Goal: Task Accomplishment & Management: Contribute content

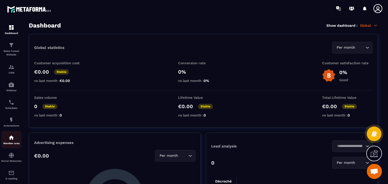
click at [14, 136] on img at bounding box center [11, 138] width 6 height 6
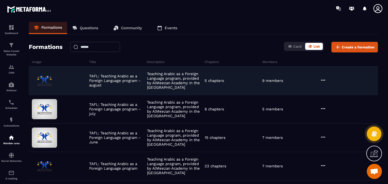
click at [322, 79] on icon at bounding box center [323, 80] width 6 height 6
click at [328, 91] on button "Edit" at bounding box center [336, 90] width 30 height 9
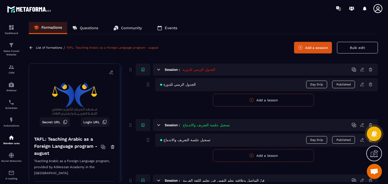
click at [247, 33] on div "Formations Questions Community Events" at bounding box center [203, 28] width 349 height 12
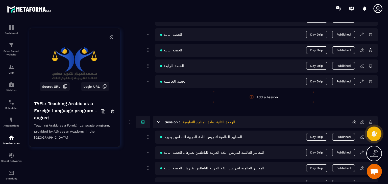
scroll to position [273, 0]
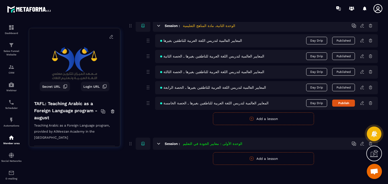
click at [364, 102] on icon at bounding box center [362, 103] width 5 height 5
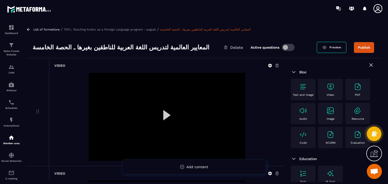
scroll to position [117, 0]
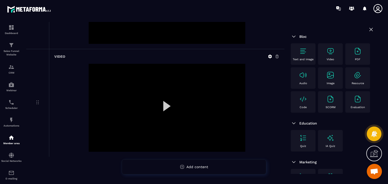
click at [333, 53] on img at bounding box center [330, 51] width 8 height 8
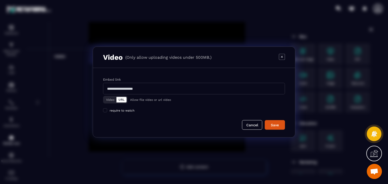
click at [111, 101] on button "Video" at bounding box center [110, 100] width 12 height 6
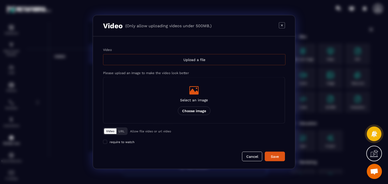
click at [199, 59] on div "Upload a file" at bounding box center [194, 59] width 182 height 11
click at [0, 0] on input "Video Upload a file" at bounding box center [0, 0] width 0 height 0
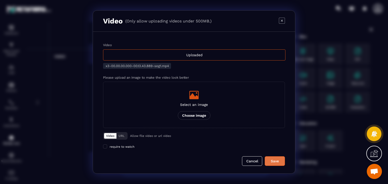
click at [272, 164] on div "Save" at bounding box center [275, 161] width 14 height 5
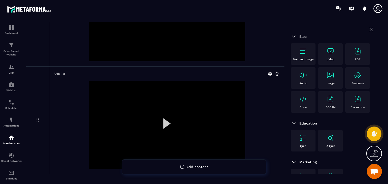
scroll to position [225, 0]
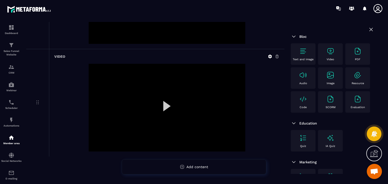
click at [326, 61] on div "Video" at bounding box center [330, 53] width 25 height 21
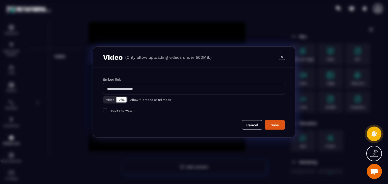
click at [107, 98] on button "Video" at bounding box center [110, 100] width 12 height 6
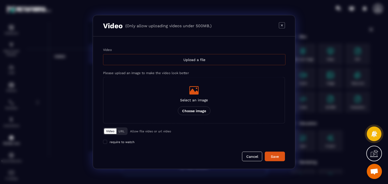
click at [191, 59] on div "Upload a file" at bounding box center [194, 59] width 182 height 11
click at [0, 0] on input "Video Upload a file" at bounding box center [0, 0] width 0 height 0
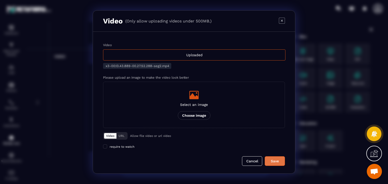
click at [271, 162] on div "Save" at bounding box center [275, 161] width 14 height 5
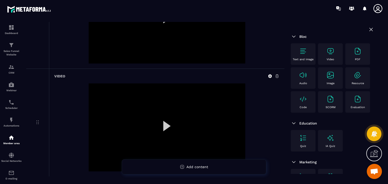
scroll to position [333, 0]
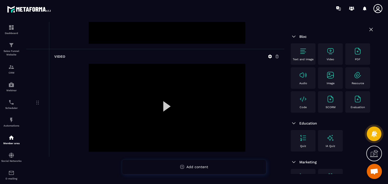
click at [334, 50] on div "Video" at bounding box center [330, 54] width 20 height 14
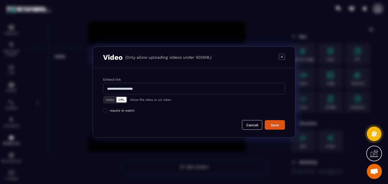
click at [112, 98] on button "Video" at bounding box center [110, 100] width 12 height 6
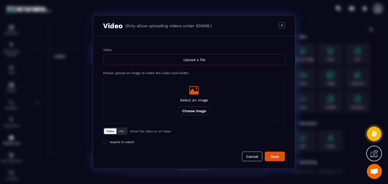
click at [197, 59] on div "Upload a file" at bounding box center [194, 59] width 182 height 11
click at [0, 0] on input "Video Upload a file" at bounding box center [0, 0] width 0 height 0
click at [284, 27] on icon "Modal window" at bounding box center [282, 25] width 6 height 6
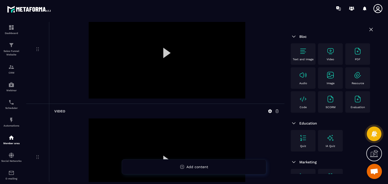
scroll to position [0, 0]
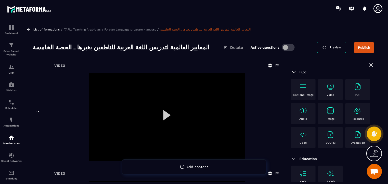
click at [337, 88] on div "Video" at bounding box center [330, 90] width 20 height 14
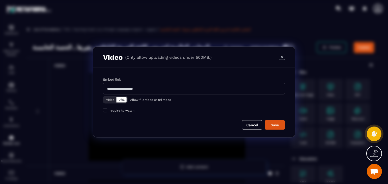
click at [113, 96] on div "Video URL" at bounding box center [115, 100] width 24 height 8
click at [113, 98] on button "Video" at bounding box center [110, 100] width 12 height 6
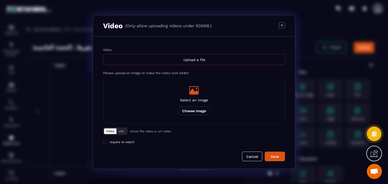
click at [194, 63] on div "Upload a file" at bounding box center [194, 59] width 182 height 11
click at [0, 0] on input "Video Upload a file" at bounding box center [0, 0] width 0 height 0
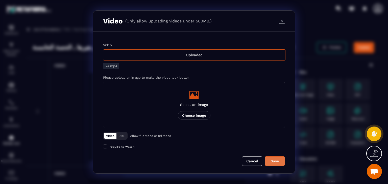
click at [272, 161] on div "Save" at bounding box center [275, 161] width 14 height 5
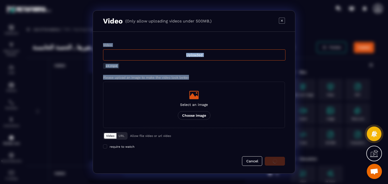
drag, startPoint x: 193, startPoint y: 78, endPoint x: 101, endPoint y: 45, distance: 97.6
click at [101, 45] on div "Video Uploaded x4.mp4 Please upload an image to make the video look better Sele…" at bounding box center [194, 103] width 202 height 142
click at [148, 42] on div "Video Uploaded x4.mp4 Please upload an image to make the video look better Sele…" at bounding box center [194, 103] width 202 height 142
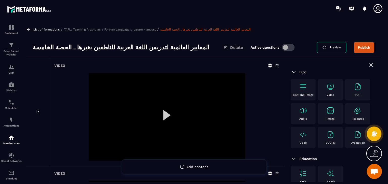
click at [325, 89] on div "Video" at bounding box center [330, 90] width 20 height 14
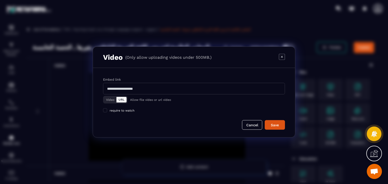
click at [105, 100] on button "Video" at bounding box center [110, 100] width 12 height 6
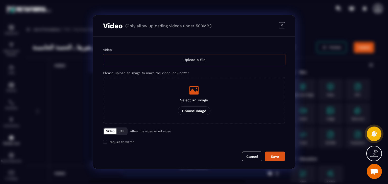
click at [180, 62] on div "Upload a file" at bounding box center [194, 59] width 182 height 11
click at [0, 0] on input "Video Upload a file" at bounding box center [0, 0] width 0 height 0
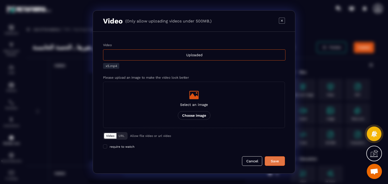
click at [277, 161] on div "Save" at bounding box center [275, 161] width 14 height 5
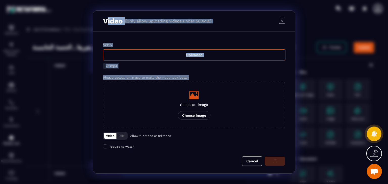
drag, startPoint x: 193, startPoint y: 77, endPoint x: 107, endPoint y: 19, distance: 104.0
click at [107, 19] on div "Video (Only allow uploading videos under 500MB.) Video Uploaded x5.mp4 Please u…" at bounding box center [194, 92] width 202 height 164
click at [143, 36] on div "Video Uploaded x5.mp4 Please upload an image to make the video look better Sele…" at bounding box center [194, 103] width 202 height 142
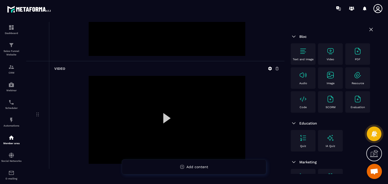
scroll to position [549, 0]
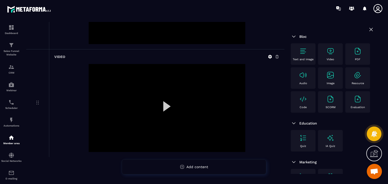
click at [329, 55] on img at bounding box center [330, 51] width 8 height 8
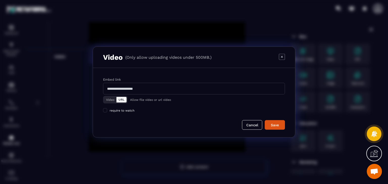
click at [114, 100] on button "Video" at bounding box center [110, 100] width 12 height 6
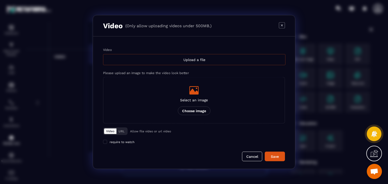
click at [191, 61] on div "Upload a file" at bounding box center [194, 59] width 182 height 11
click at [0, 0] on input "Video Upload a file" at bounding box center [0, 0] width 0 height 0
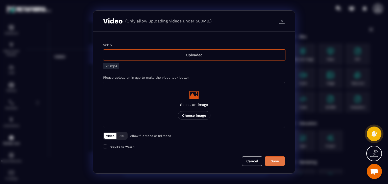
click at [277, 160] on div "Save" at bounding box center [275, 161] width 14 height 5
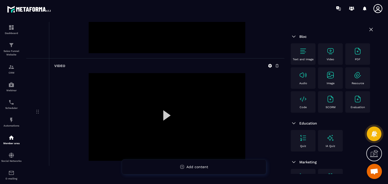
scroll to position [657, 0]
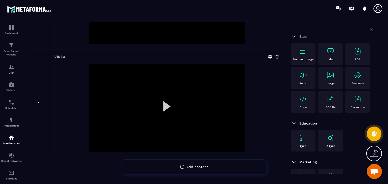
click at [335, 55] on div "Video" at bounding box center [330, 54] width 20 height 14
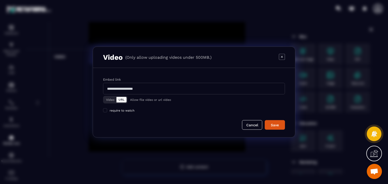
click at [109, 98] on button "Video" at bounding box center [110, 100] width 12 height 6
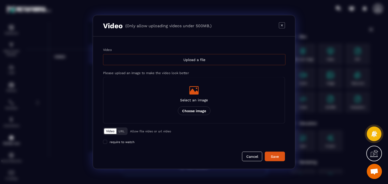
click at [189, 62] on div "Upload a file" at bounding box center [194, 59] width 182 height 11
click at [0, 0] on input "Video Upload a file" at bounding box center [0, 0] width 0 height 0
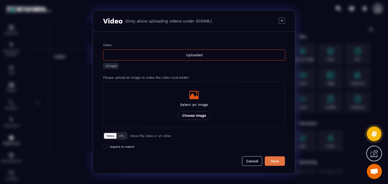
click at [278, 159] on div "Save" at bounding box center [275, 161] width 14 height 5
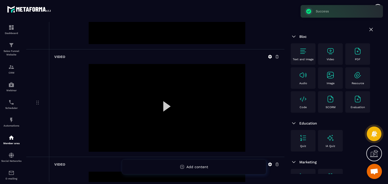
click at [332, 53] on img at bounding box center [330, 51] width 8 height 8
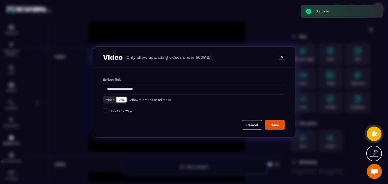
click at [112, 100] on button "Video" at bounding box center [110, 100] width 12 height 6
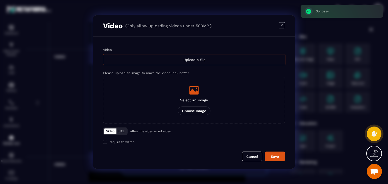
click at [204, 62] on div "Upload a file" at bounding box center [194, 59] width 182 height 11
click at [0, 0] on input "Video Upload a file" at bounding box center [0, 0] width 0 height 0
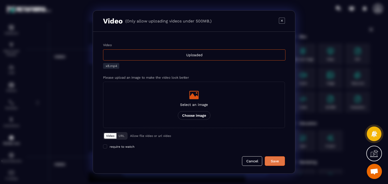
drag, startPoint x: 274, startPoint y: 165, endPoint x: 264, endPoint y: 163, distance: 9.8
click at [274, 165] on button "Save" at bounding box center [275, 161] width 20 height 10
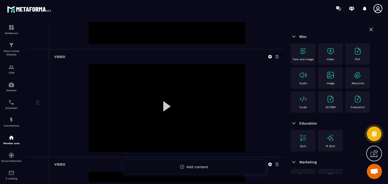
click at [331, 54] on img at bounding box center [330, 51] width 8 height 8
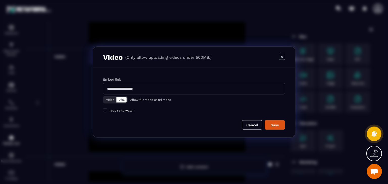
click at [115, 99] on button "Video" at bounding box center [110, 100] width 12 height 6
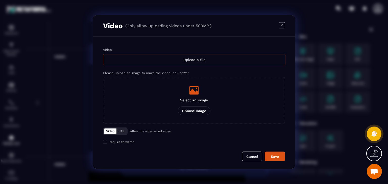
click at [169, 58] on div "Upload a file" at bounding box center [194, 59] width 182 height 11
click at [0, 0] on input "Video Upload a file" at bounding box center [0, 0] width 0 height 0
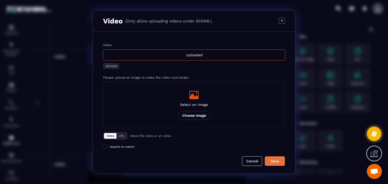
click at [276, 165] on button "Save" at bounding box center [275, 161] width 20 height 10
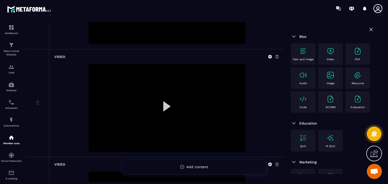
click at [340, 52] on div "Video" at bounding box center [330, 53] width 25 height 21
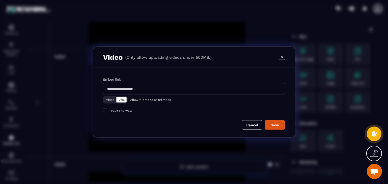
click at [112, 99] on button "Video" at bounding box center [110, 100] width 12 height 6
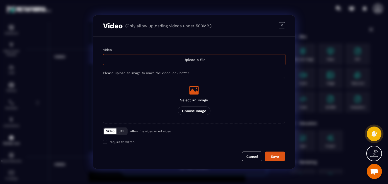
click at [283, 21] on div "Video (Only allow uploading videos under 500MB.)" at bounding box center [194, 25] width 202 height 21
click at [281, 25] on icon "Modal window" at bounding box center [282, 25] width 6 height 6
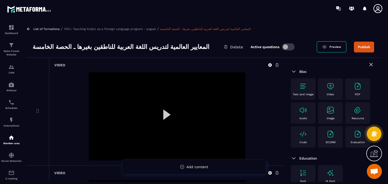
scroll to position [0, 0]
click at [326, 85] on img at bounding box center [330, 87] width 8 height 8
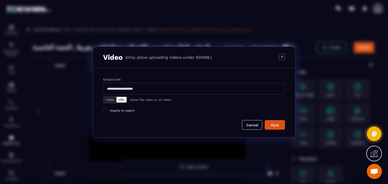
click at [115, 100] on button "Video" at bounding box center [110, 100] width 12 height 6
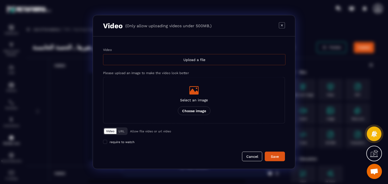
click at [204, 55] on div "Upload a file" at bounding box center [194, 59] width 182 height 11
click at [0, 0] on input "Video Upload a file" at bounding box center [0, 0] width 0 height 0
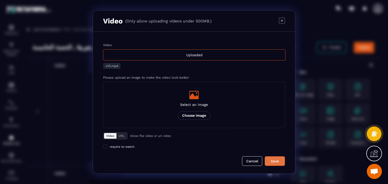
click at [273, 159] on button "Save" at bounding box center [275, 161] width 20 height 10
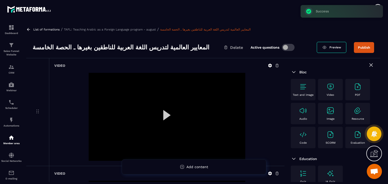
click at [327, 90] on img at bounding box center [330, 87] width 8 height 8
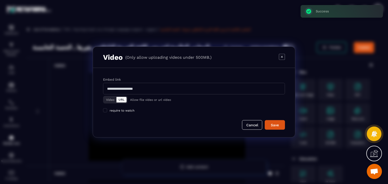
click at [109, 97] on button "Video" at bounding box center [110, 100] width 12 height 6
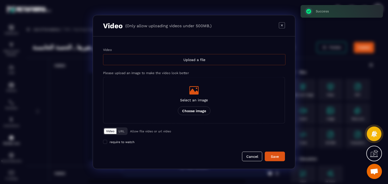
click at [181, 62] on div "Upload a file" at bounding box center [194, 59] width 182 height 11
click at [0, 0] on input "Video Upload a file" at bounding box center [0, 0] width 0 height 0
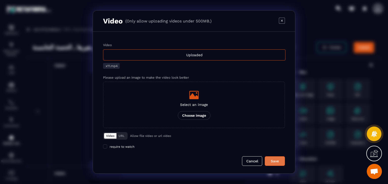
click at [272, 157] on button "Save" at bounding box center [275, 161] width 20 height 10
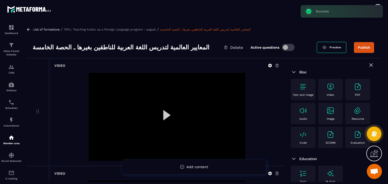
click at [337, 87] on div "Video" at bounding box center [330, 90] width 20 height 14
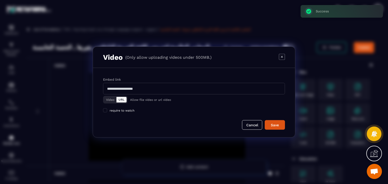
click at [283, 57] on icon "Modal window" at bounding box center [282, 57] width 6 height 6
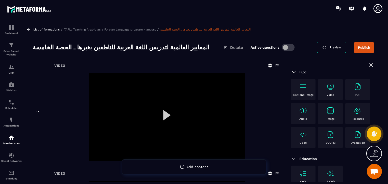
click at [330, 83] on img at bounding box center [330, 87] width 8 height 8
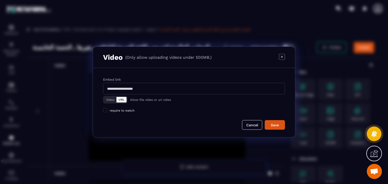
click at [111, 100] on button "Video" at bounding box center [110, 100] width 12 height 6
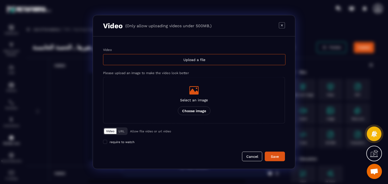
click at [190, 67] on div "Video Upload a file Please upload an image to make the video look better Select…" at bounding box center [194, 86] width 182 height 76
click at [190, 63] on div "Upload a file" at bounding box center [194, 59] width 182 height 11
click at [0, 0] on input "Video Upload a file" at bounding box center [0, 0] width 0 height 0
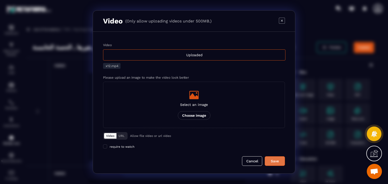
click at [276, 163] on div "Save" at bounding box center [275, 161] width 14 height 5
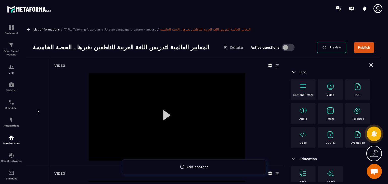
click at [366, 45] on button "Publish" at bounding box center [364, 47] width 20 height 11
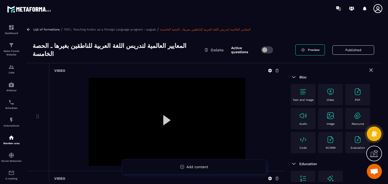
click at [29, 29] on icon at bounding box center [28, 29] width 5 height 5
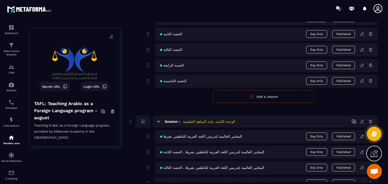
scroll to position [172, 0]
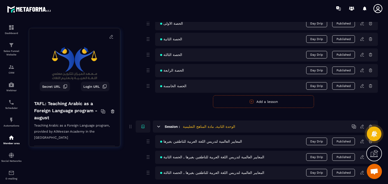
click at [369, 86] on icon at bounding box center [370, 86] width 3 height 3
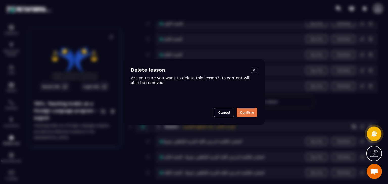
click at [246, 110] on button "Confirm" at bounding box center [247, 113] width 20 height 10
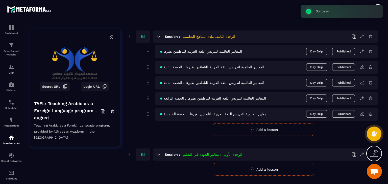
scroll to position [248, 0]
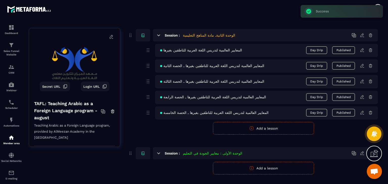
click at [361, 111] on icon at bounding box center [362, 113] width 5 height 5
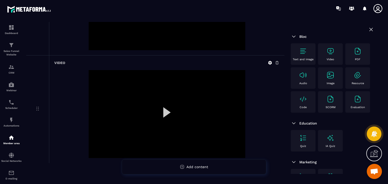
scroll to position [1304, 0]
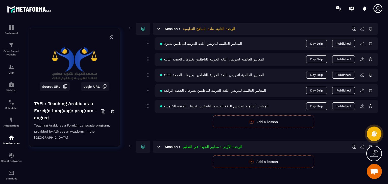
scroll to position [257, 0]
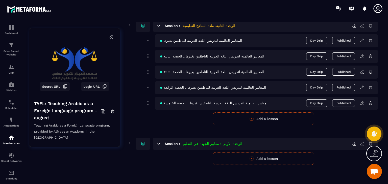
click at [363, 102] on icon at bounding box center [362, 103] width 5 height 5
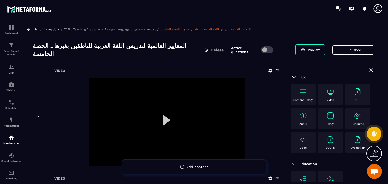
click at [124, 46] on h3 "المعايير العالمية لتدريس اللغة العربية للناطقين بغيرها ـ الحصة الخامسة" at bounding box center [118, 50] width 171 height 16
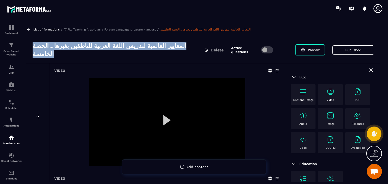
click at [124, 46] on h3 "المعايير العالمية لتدريس اللغة العربية للناطقين بغيرها ـ الحصة الخامسة" at bounding box center [118, 50] width 171 height 16
copy div "المعايير العالمية لتدريس اللغة العربية للناطقين بغيرها ـ الحصة الخامسة"
click at [28, 32] on div "List of formations / TAFL: Teaching Arabic as a Foreign Language program - augu…" at bounding box center [203, 102] width 359 height 160
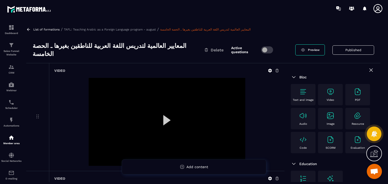
click at [30, 30] on icon at bounding box center [28, 29] width 5 height 5
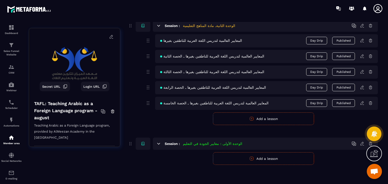
click at [245, 114] on button "Add a lesson" at bounding box center [263, 119] width 101 height 13
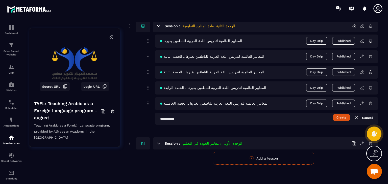
click at [235, 119] on input "text" at bounding box center [266, 119] width 223 height 12
paste input "**********"
type input "**********"
click at [172, 117] on input "**********" at bounding box center [266, 119] width 223 height 12
click at [232, 114] on input "**********" at bounding box center [266, 119] width 223 height 12
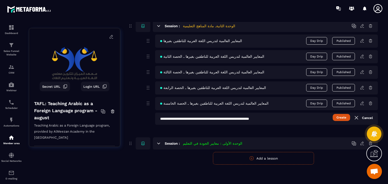
click at [231, 117] on input "**********" at bounding box center [266, 119] width 223 height 12
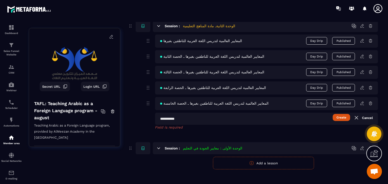
paste input "**********"
type input "**********"
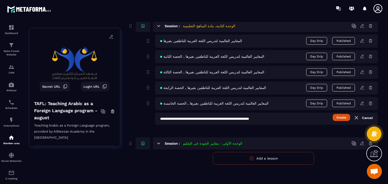
click at [342, 117] on button "Create" at bounding box center [340, 117] width 17 height 7
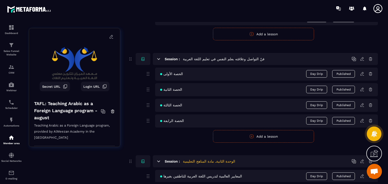
scroll to position [0, 0]
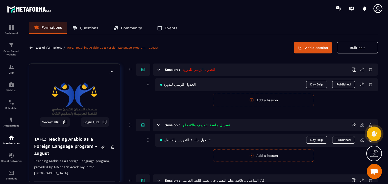
click at [193, 49] on div "List of formations / TAFL: Teaching Arabic as a Foreign Language program - augu…" at bounding box center [203, 48] width 349 height 12
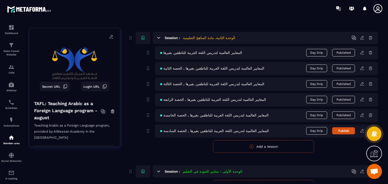
scroll to position [273, 0]
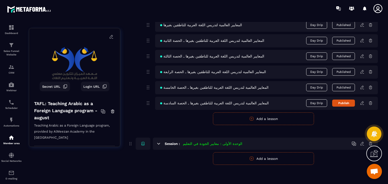
click at [362, 102] on icon at bounding box center [362, 103] width 5 height 5
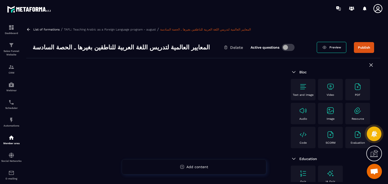
click at [294, 71] on img at bounding box center [294, 72] width 6 height 6
drag, startPoint x: 305, startPoint y: 72, endPoint x: 290, endPoint y: 72, distance: 15.6
click at [290, 72] on div "Bloc Text and image Video PDF Audio Image Resource Code SCORM Evaluation Educat…" at bounding box center [332, 149] width 96 height 182
click at [316, 64] on div at bounding box center [332, 65] width 83 height 7
drag, startPoint x: 310, startPoint y: 72, endPoint x: 285, endPoint y: 73, distance: 25.2
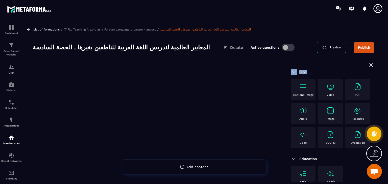
click at [285, 73] on div "Bloc Text and image Video PDF Audio Image Resource Code SCORM Evaluation Educat…" at bounding box center [332, 149] width 96 height 182
click at [287, 62] on div "Bloc Text and image Video PDF Audio Image Resource Code SCORM Evaluation Educat…" at bounding box center [332, 149] width 96 height 182
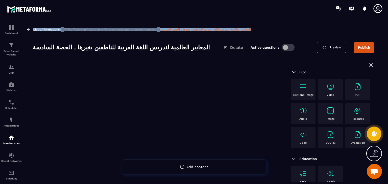
drag, startPoint x: 234, startPoint y: 30, endPoint x: 31, endPoint y: 27, distance: 203.2
click at [24, 29] on div "List of formations / TAFL: Teaching Arabic as a Foreign Language program - augu…" at bounding box center [203, 102] width 359 height 160
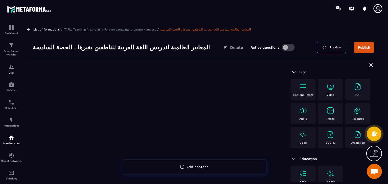
drag, startPoint x: 195, startPoint y: 55, endPoint x: 189, endPoint y: 55, distance: 6.1
click at [195, 55] on div "المعايير العالمية لتدريس اللغة العربية للناطقين بغيرها ـ الحصة السادسة Delete A…" at bounding box center [203, 47] width 354 height 21
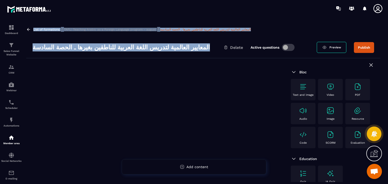
drag, startPoint x: 174, startPoint y: 47, endPoint x: 30, endPoint y: 25, distance: 145.3
click at [30, 25] on div "List of formations / TAFL: Teaching Arabic as a Foreign Language program - augu…" at bounding box center [203, 102] width 359 height 160
drag, startPoint x: 107, startPoint y: 24, endPoint x: 118, endPoint y: 25, distance: 10.6
click at [107, 24] on div "List of formations / TAFL: Teaching Arabic as a Foreign Language program - augu…" at bounding box center [203, 102] width 359 height 160
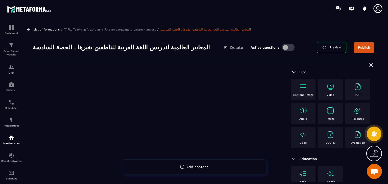
click at [165, 67] on div at bounding box center [155, 151] width 258 height 186
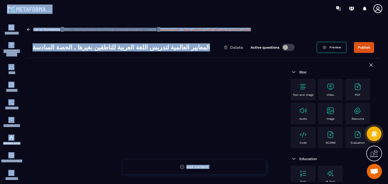
drag, startPoint x: 180, startPoint y: 49, endPoint x: 65, endPoint y: 21, distance: 117.8
click at [1, 4] on main "Dashboard Sales Funnel Website CRM Webinar Scheduler Automations Member area So…" at bounding box center [194, 92] width 388 height 184
click at [108, 18] on section "Dashboard Sales Funnel Website CRM Webinar Scheduler Automations Member area So…" at bounding box center [194, 102] width 388 height 170
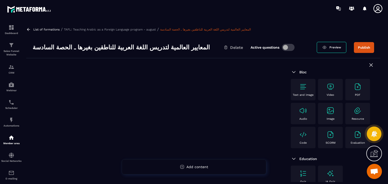
click at [287, 18] on section "Dashboard Sales Funnel Website CRM Webinar Scheduler Automations Member area So…" at bounding box center [194, 102] width 388 height 170
